Goal: Task Accomplishment & Management: Manage account settings

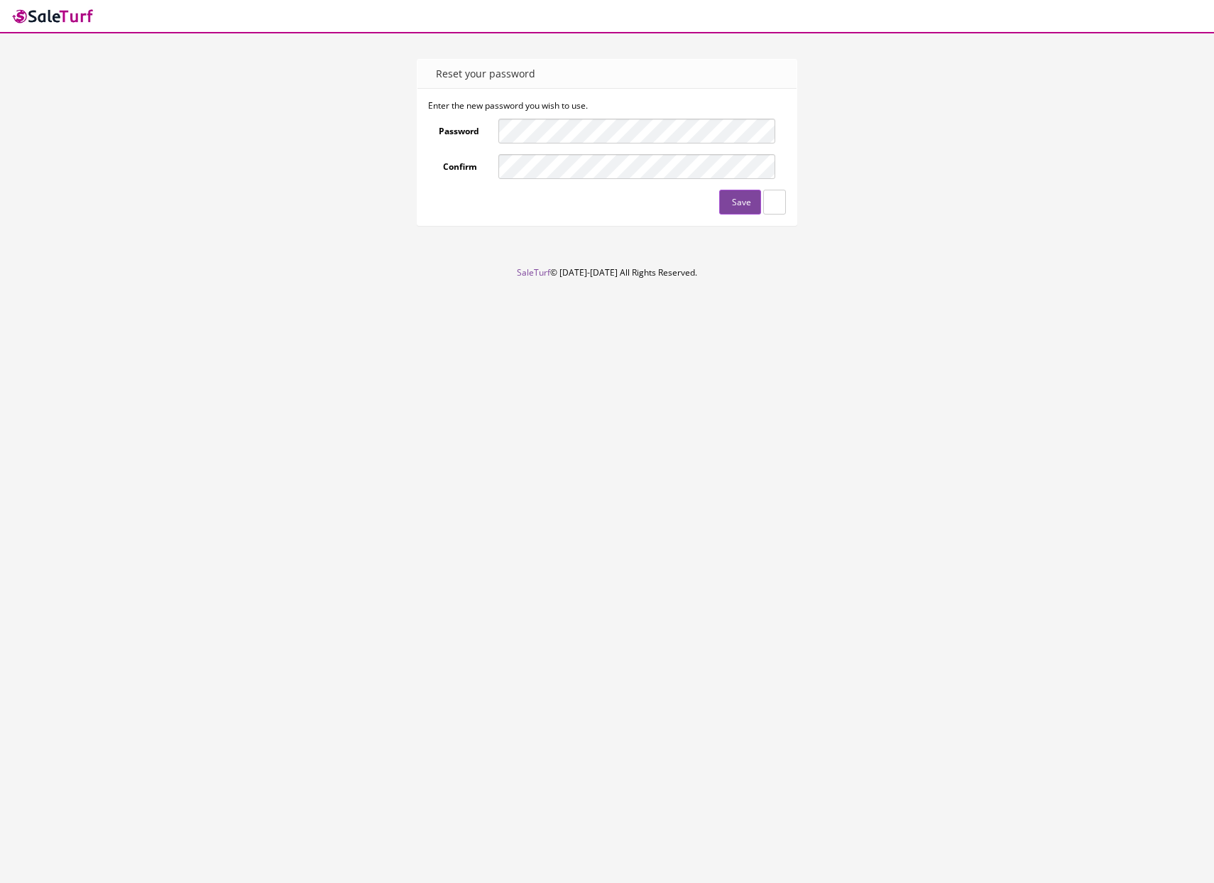
click at [499, 143] on div at bounding box center [499, 143] width 0 height 0
click at [669, 117] on form "Enter the new password you wish to use. Password Confirm Save" at bounding box center [607, 156] width 359 height 115
click at [725, 204] on button "Save" at bounding box center [740, 202] width 42 height 25
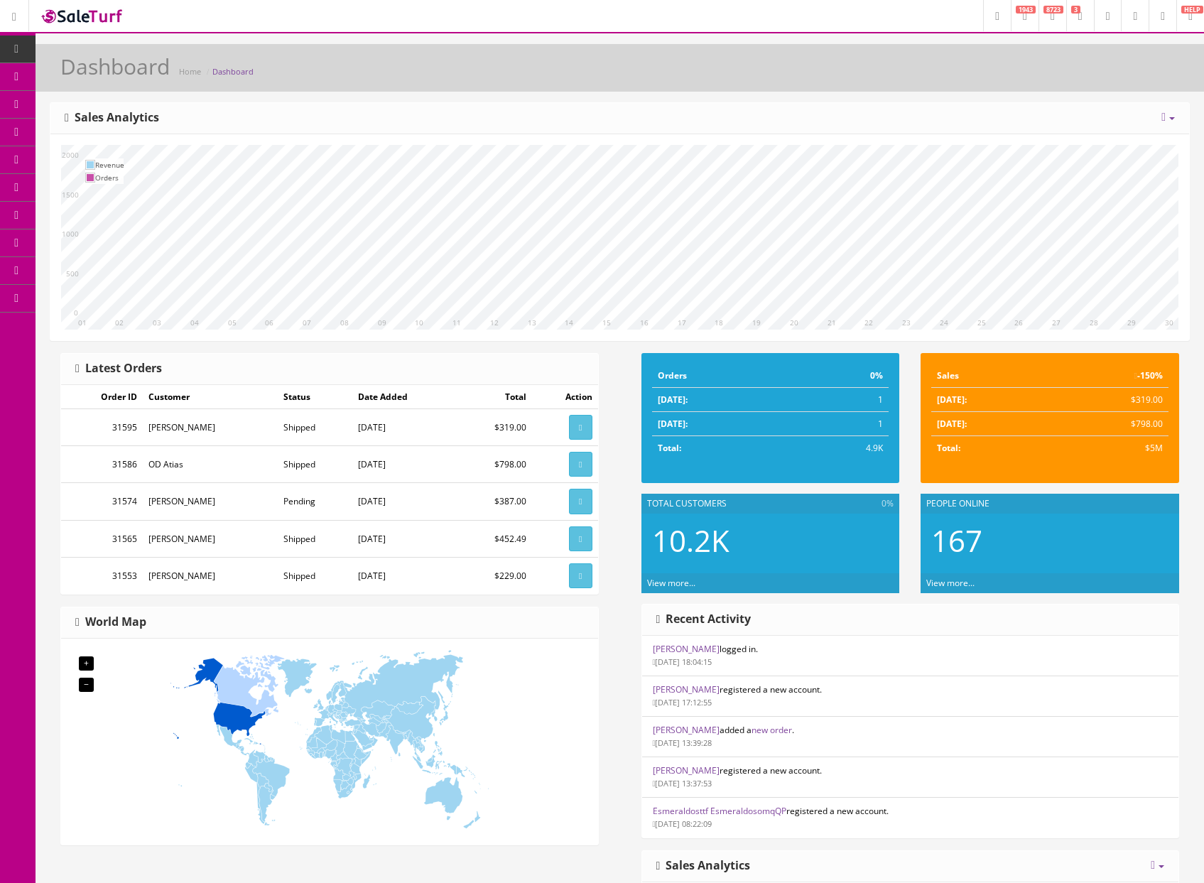
click at [11, 15] on link at bounding box center [14, 15] width 29 height 31
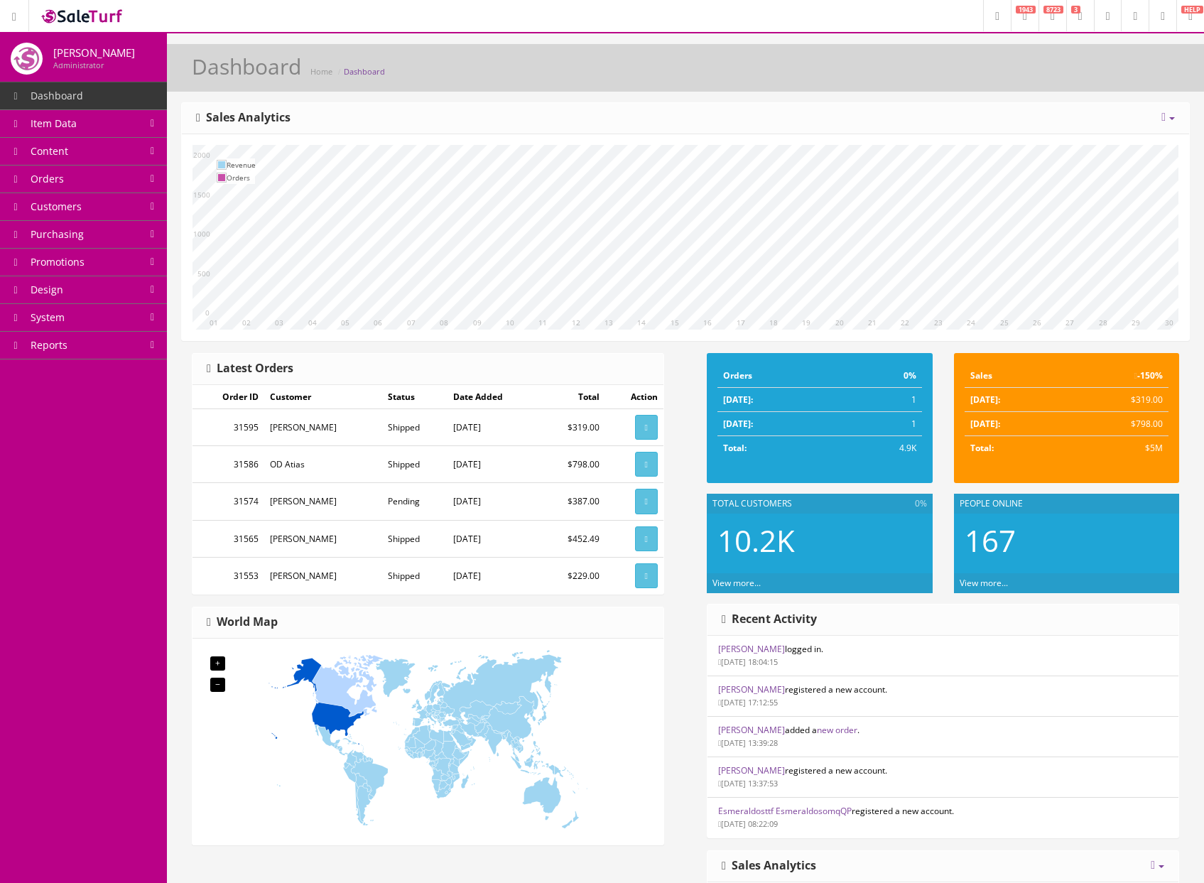
click at [72, 121] on span "Item Data" at bounding box center [54, 122] width 46 height 13
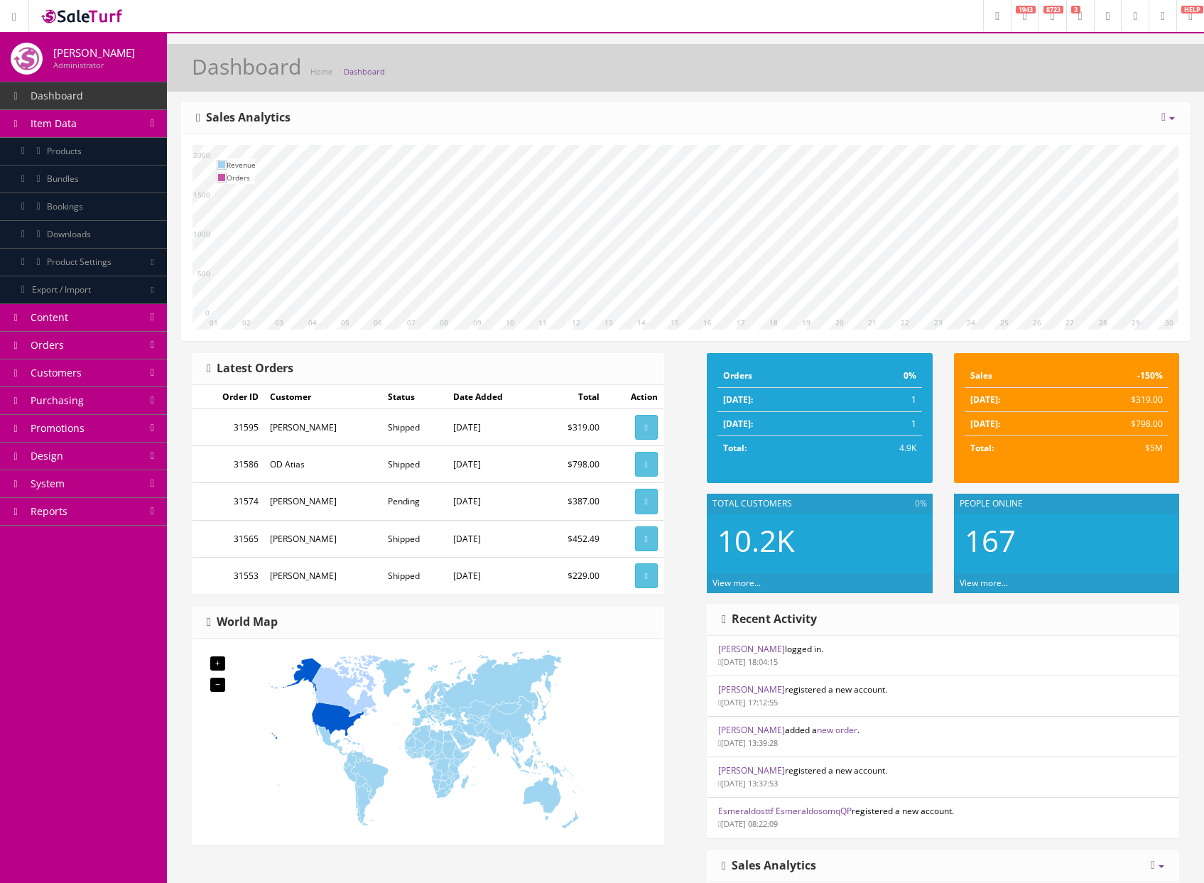
click at [79, 357] on link "Orders" at bounding box center [83, 346] width 167 height 28
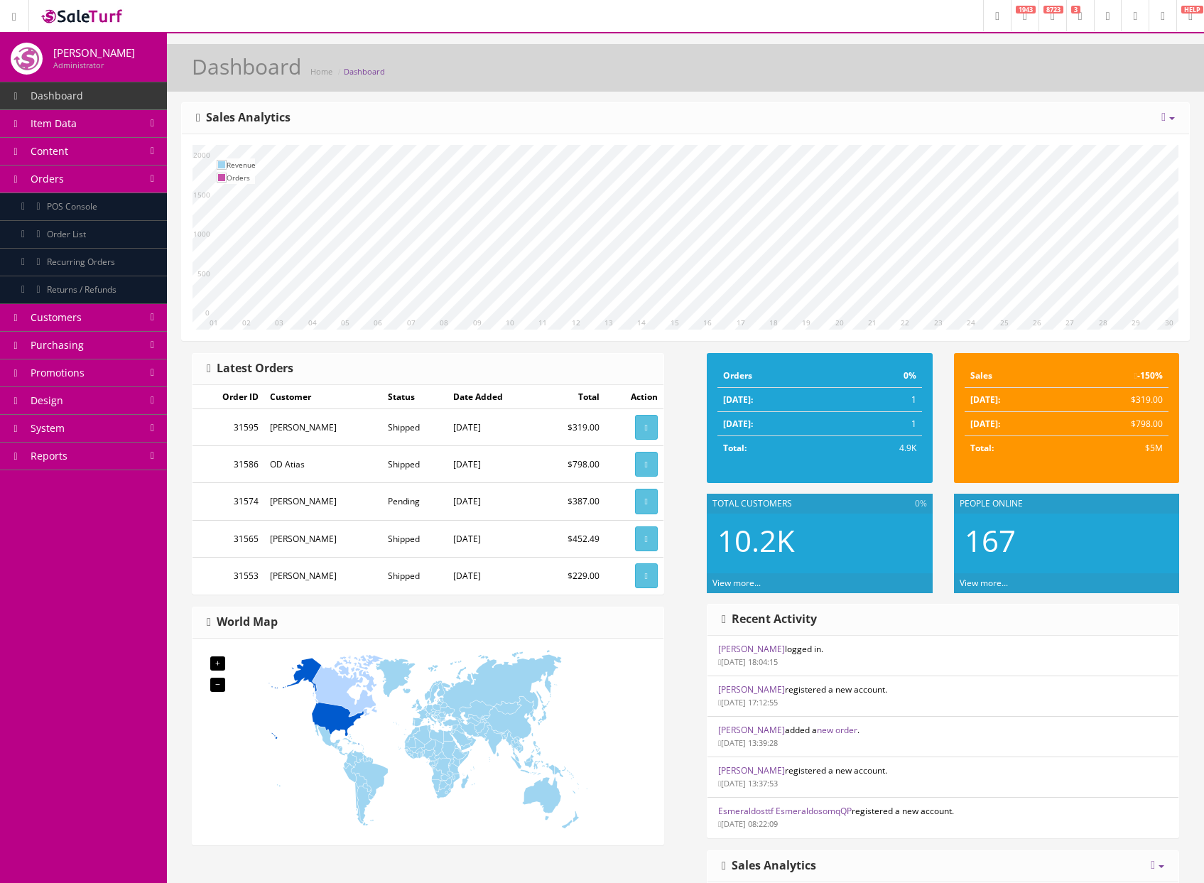
click at [992, 586] on link "View more..." at bounding box center [983, 583] width 48 height 12
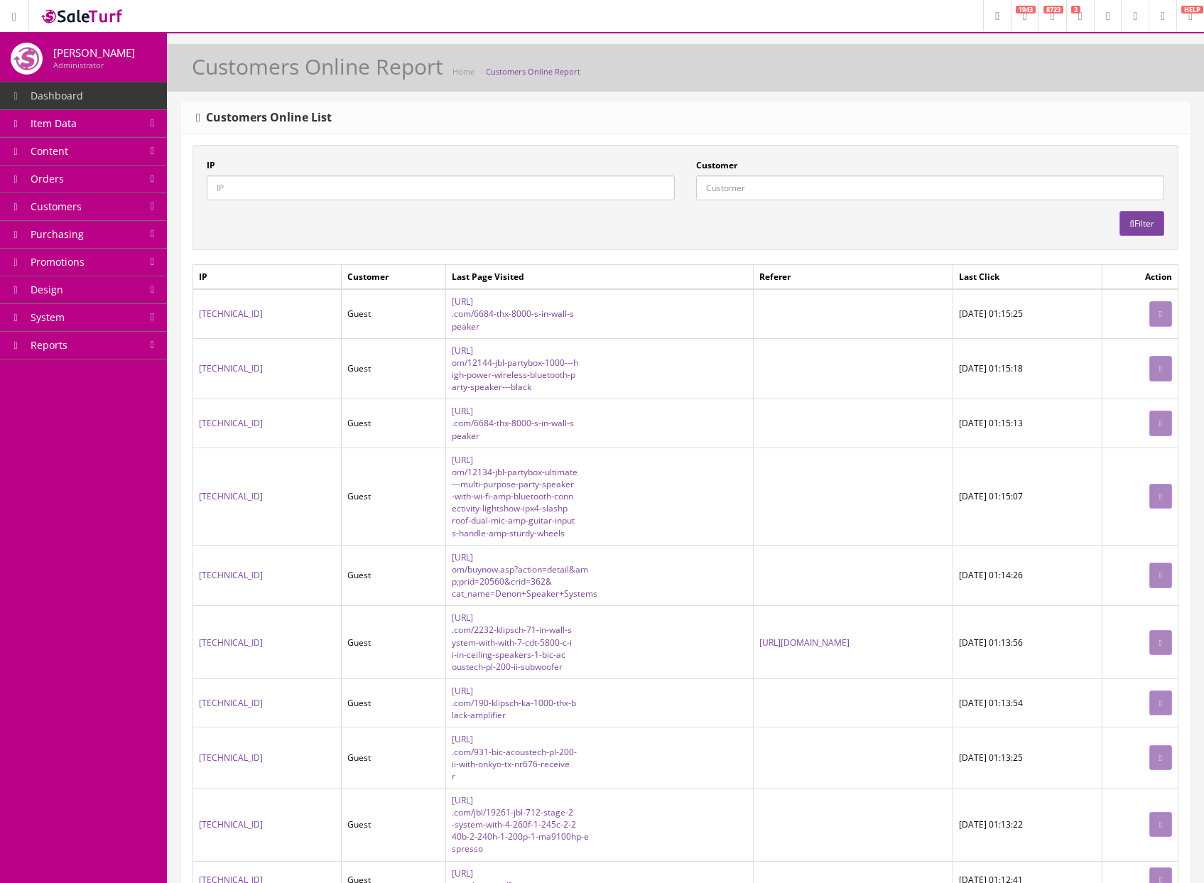
click at [1016, 12] on span "1943" at bounding box center [1026, 10] width 20 height 8
click at [1043, 10] on span "8723" at bounding box center [1053, 10] width 20 height 8
click at [1071, 10] on span "3" at bounding box center [1075, 10] width 9 height 8
